Goal: Entertainment & Leisure: Consume media (video, audio)

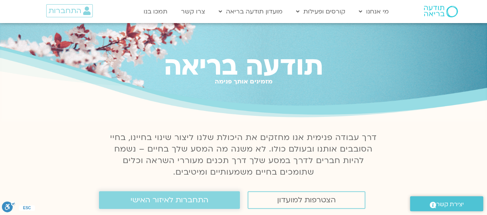
click at [211, 195] on link "התחברות לאיזור האישי" at bounding box center [169, 200] width 141 height 18
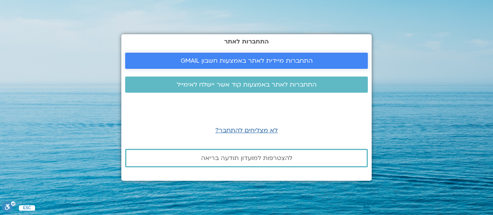
click at [315, 62] on span "התחברות מיידית לאתר באמצעות חשבון GMAIL" at bounding box center [246, 60] width 224 height 7
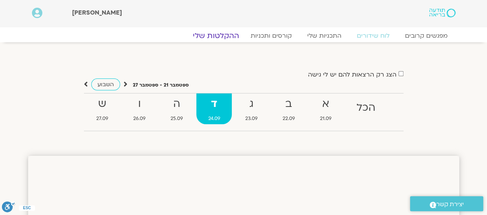
click at [216, 37] on link "ההקלטות שלי" at bounding box center [216, 35] width 65 height 9
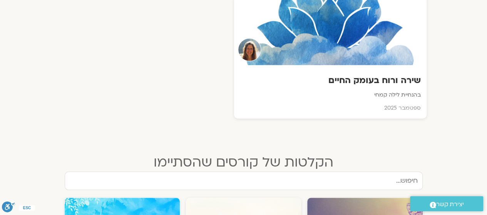
scroll to position [423, 0]
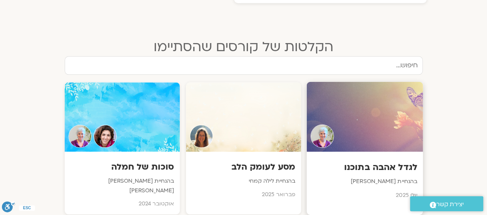
click at [390, 166] on h3 "לגדל אהבה בתוכנו" at bounding box center [364, 168] width 105 height 12
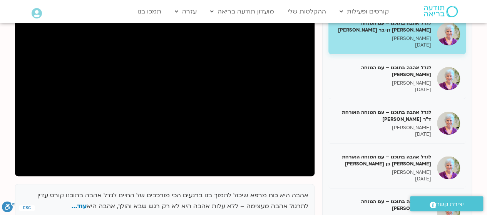
scroll to position [154, 0]
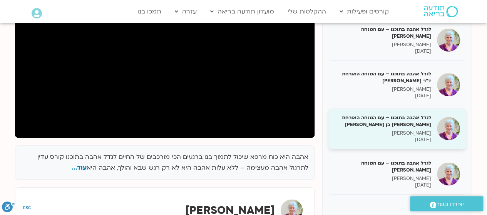
click at [387, 118] on h5 "לגדל אהבה בתוכנו – עם המנחה האורחת [PERSON_NAME] בן [PERSON_NAME]" at bounding box center [382, 121] width 97 height 14
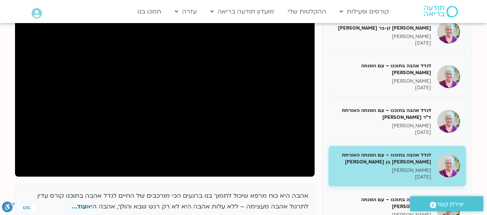
scroll to position [79, 0]
